Goal: Find specific page/section: Find specific page/section

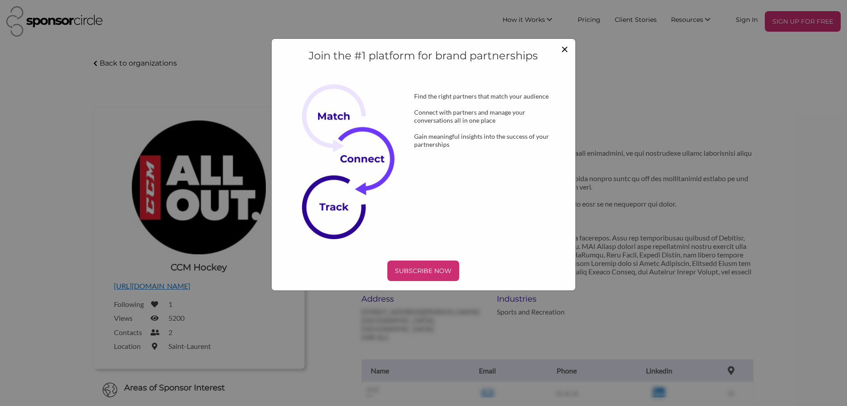
click at [568, 45] on span "×" at bounding box center [564, 48] width 7 height 15
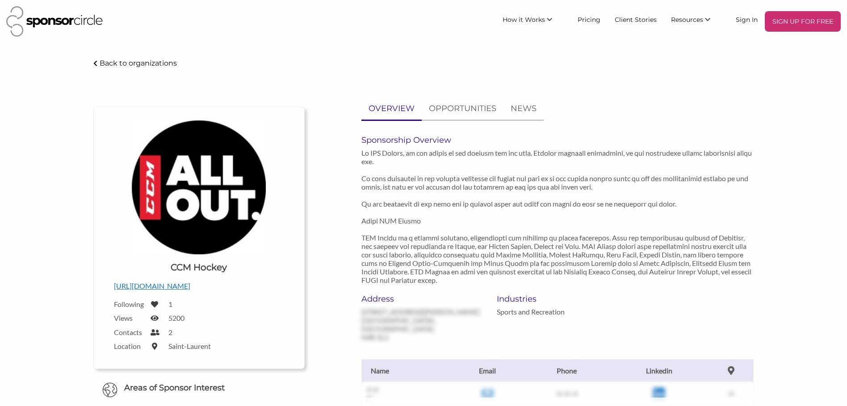
click at [134, 62] on p "Back to organizations" at bounding box center [138, 63] width 77 height 8
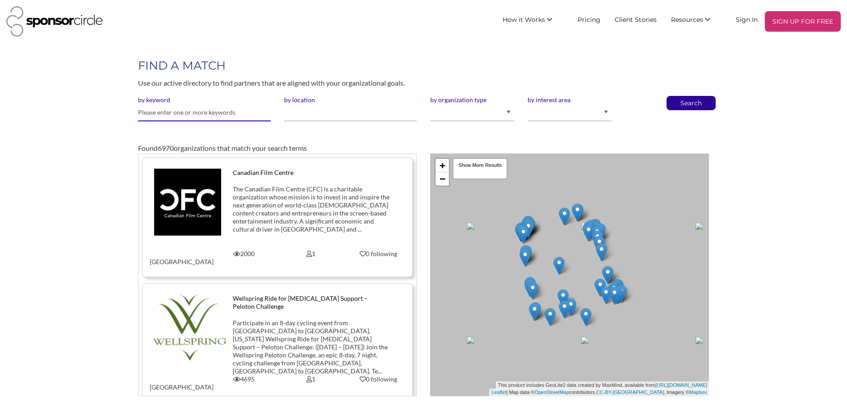
click at [223, 115] on input "text" at bounding box center [204, 112] width 133 height 17
type input "podcast"
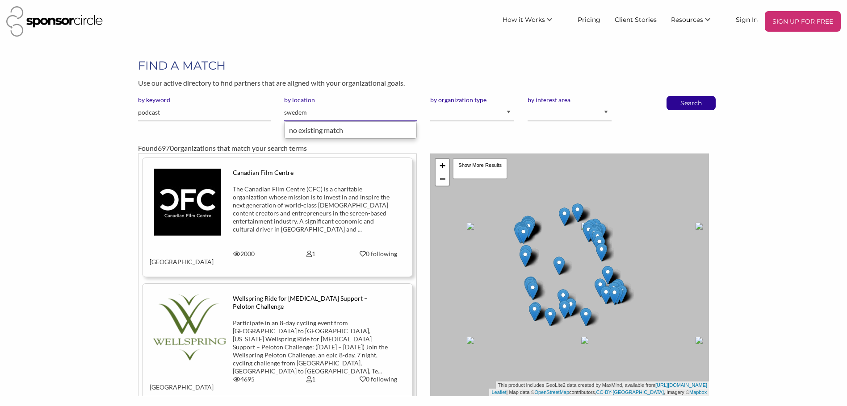
type input "swedem"
click at [676, 96] on button "Search" at bounding box center [690, 102] width 29 height 13
